Goal: Task Accomplishment & Management: Manage account settings

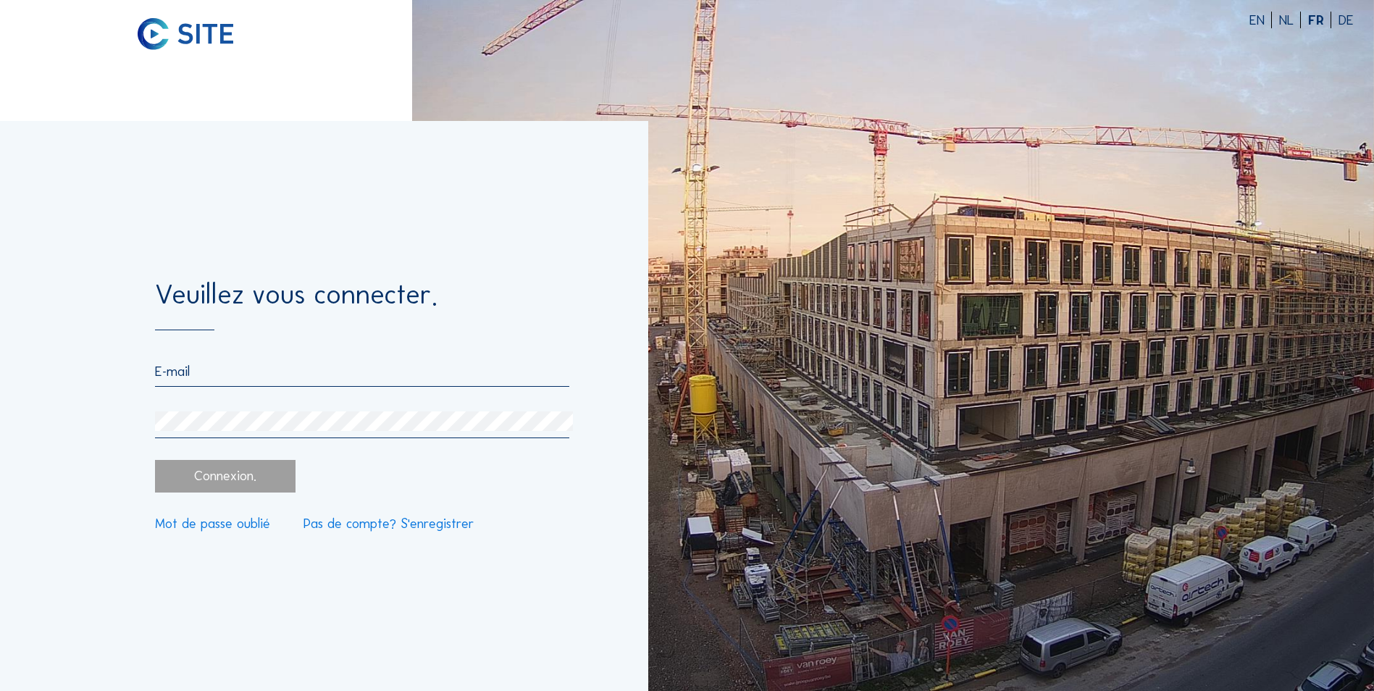
click at [208, 380] on input "email" at bounding box center [362, 371] width 414 height 17
click at [1085, 240] on img at bounding box center [893, 345] width 962 height 691
click at [181, 371] on input "email" at bounding box center [362, 371] width 414 height 17
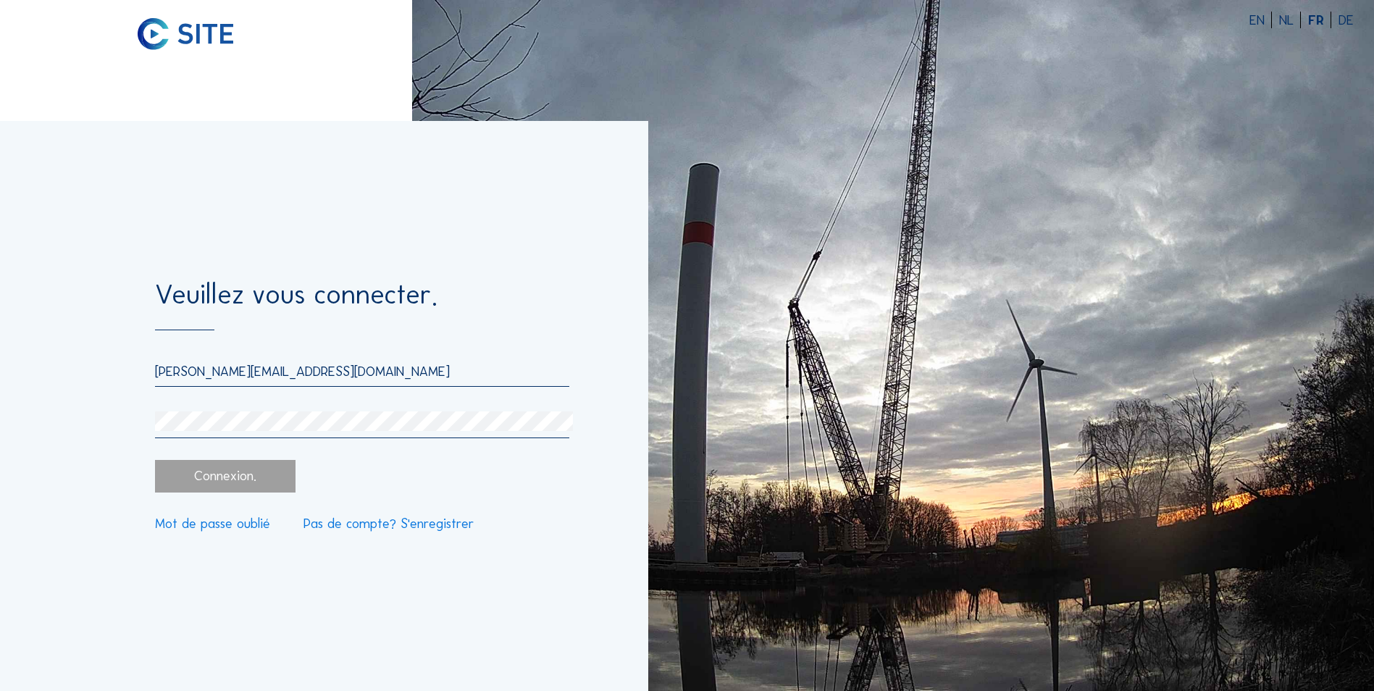
click at [400, 367] on input "[PERSON_NAME][EMAIL_ADDRESS][DOMAIN_NAME]" at bounding box center [362, 371] width 414 height 17
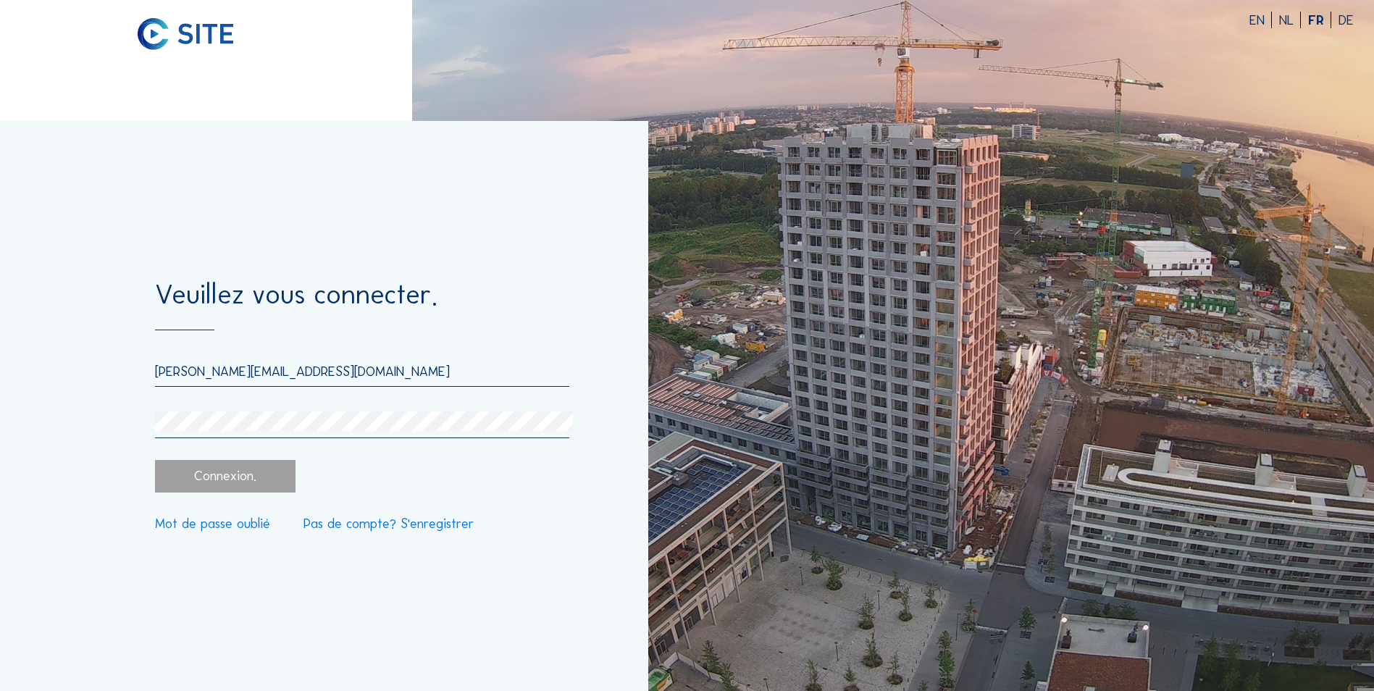
click at [1002, 148] on img at bounding box center [893, 345] width 962 height 691
click at [409, 376] on input "[PERSON_NAME][EMAIL_ADDRESS][DOMAIN_NAME]" at bounding box center [362, 371] width 414 height 17
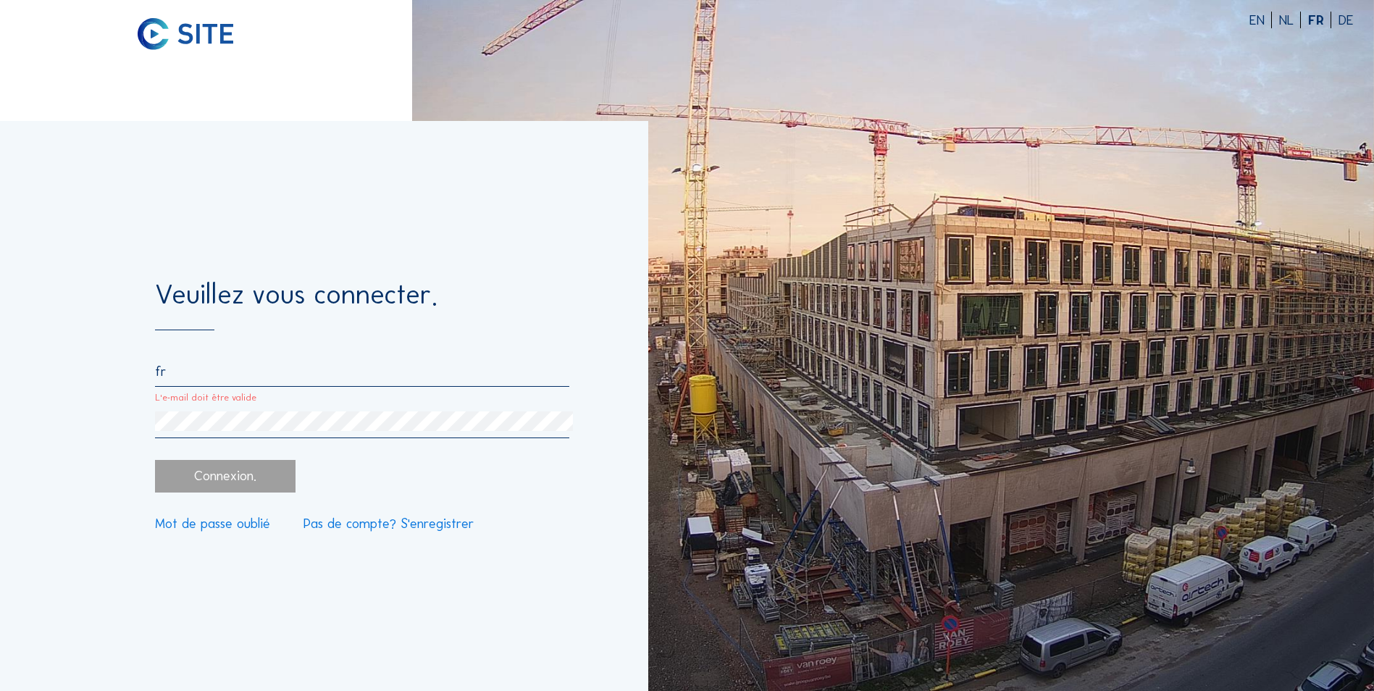
type input "f"
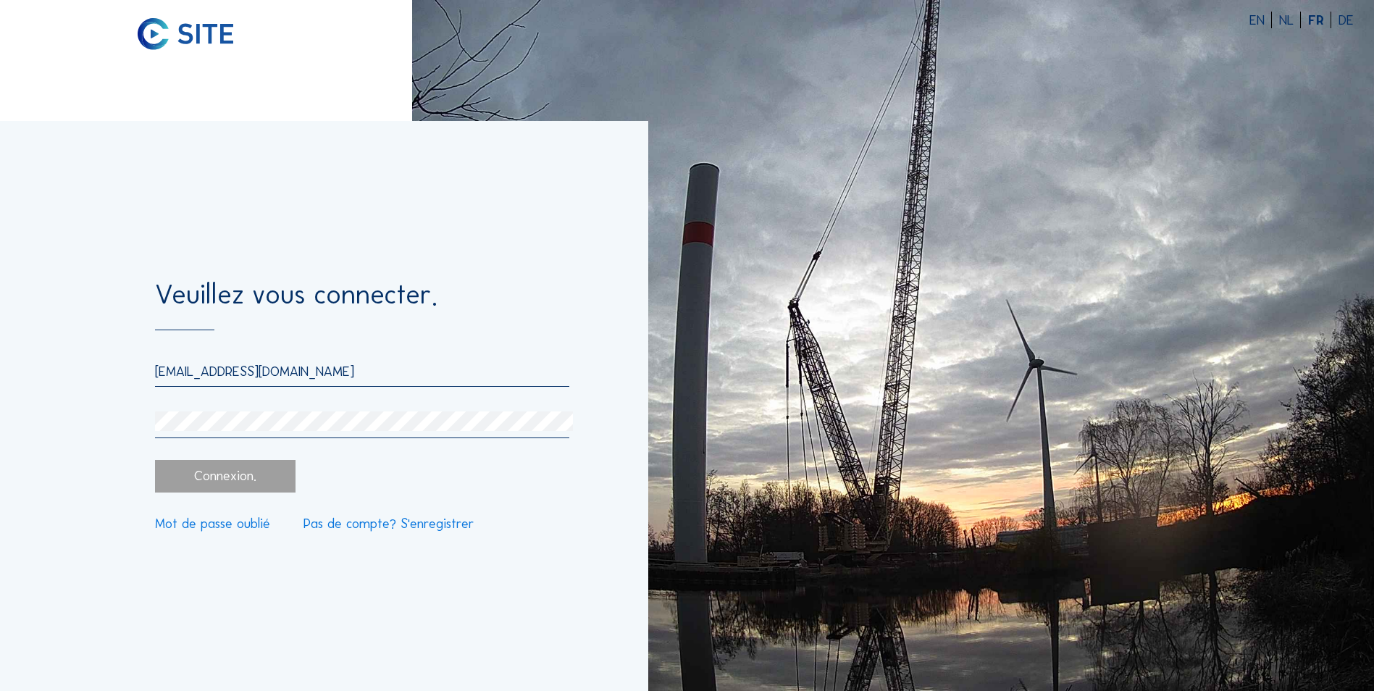
drag, startPoint x: 324, startPoint y: 377, endPoint x: 33, endPoint y: 358, distance: 291.8
click at [33, 358] on div "Veuillez vous connecter. [EMAIL_ADDRESS][DOMAIN_NAME] Connexion. Mot de passe o…" at bounding box center [324, 406] width 648 height 570
type input "[PERSON_NAME][EMAIL_ADDRESS][DOMAIN_NAME]"
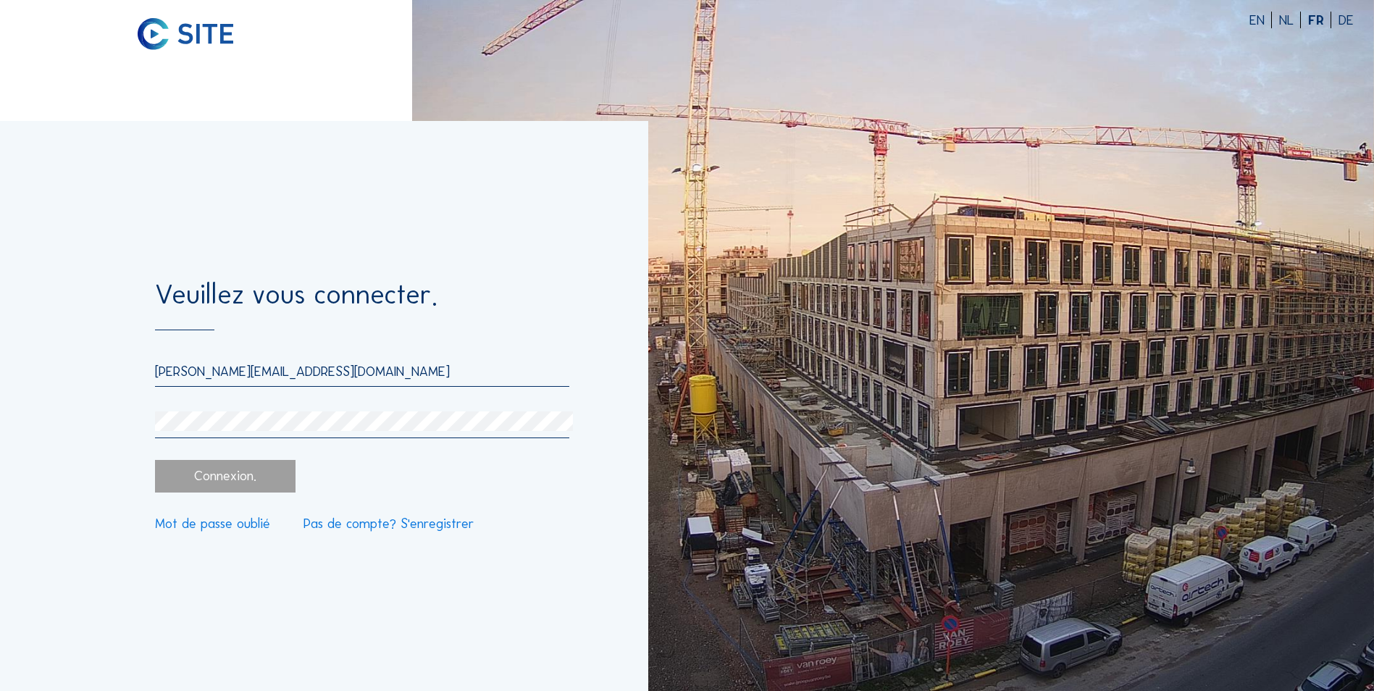
click at [194, 482] on div "Connexion." at bounding box center [225, 476] width 140 height 33
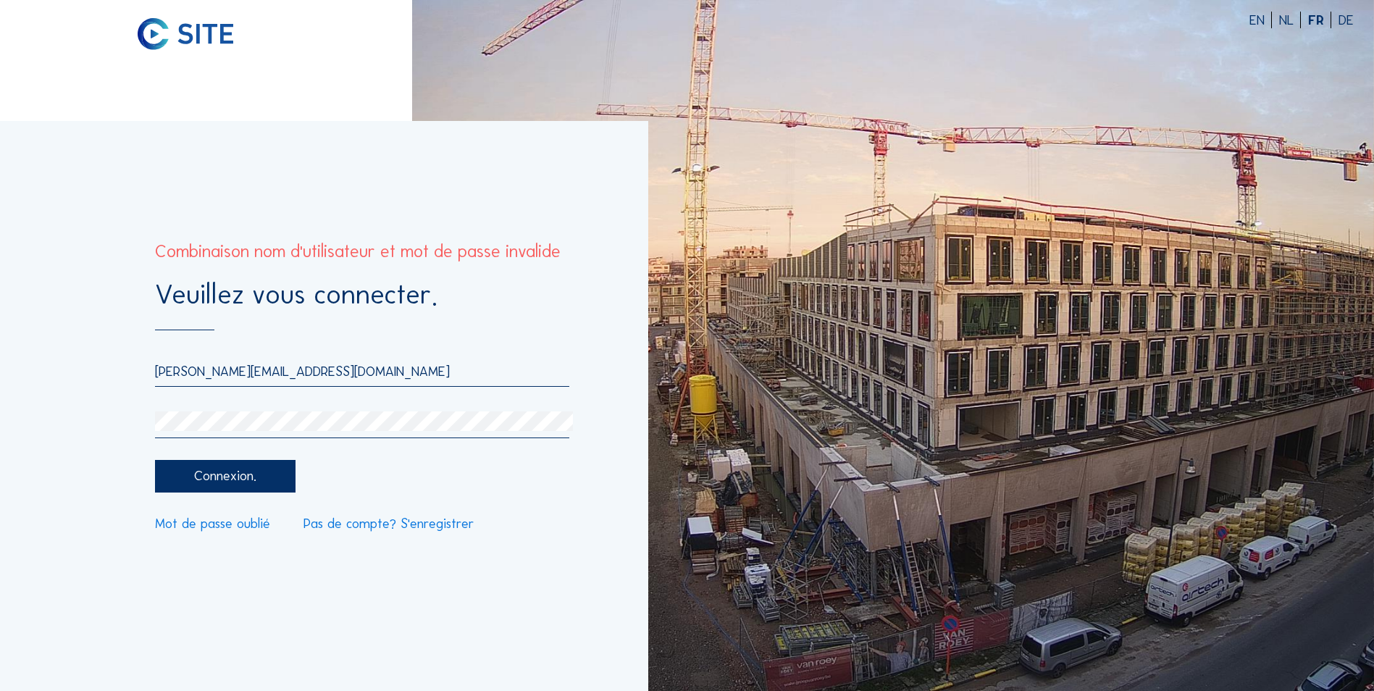
click at [30, 416] on div "Veuillez vous connecter. [PERSON_NAME][EMAIL_ADDRESS][DOMAIN_NAME] Connexion. M…" at bounding box center [324, 406] width 648 height 570
